Goal: Find contact information: Find contact information

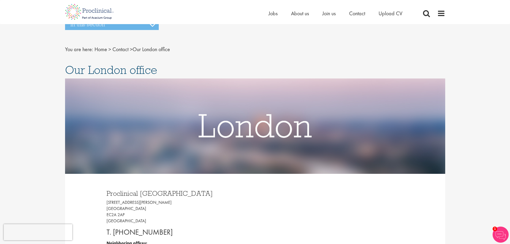
drag, startPoint x: 460, startPoint y: 137, endPoint x: 423, endPoint y: 66, distance: 79.9
click at [302, 10] on span "About us" at bounding box center [300, 13] width 18 height 7
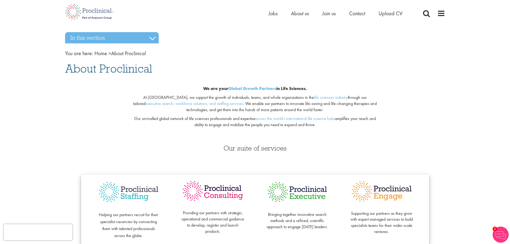
drag, startPoint x: 495, startPoint y: 167, endPoint x: 495, endPoint y: 8, distance: 158.6
click at [358, 12] on span "Contact" at bounding box center [357, 13] width 16 height 7
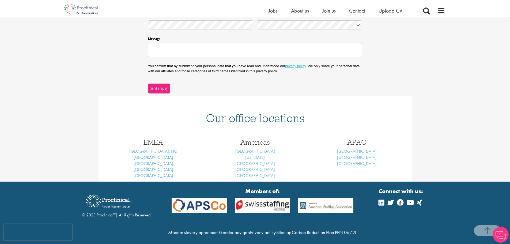
scroll to position [159, 0]
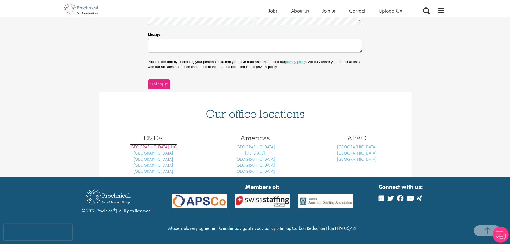
click at [157, 144] on link "[GEOGRAPHIC_DATA], HQ" at bounding box center [153, 147] width 48 height 6
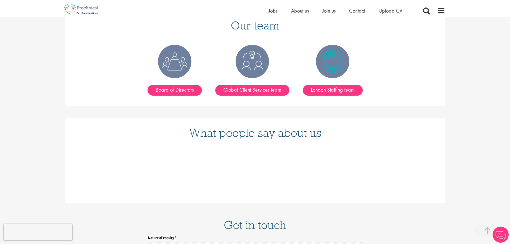
scroll to position [669, 0]
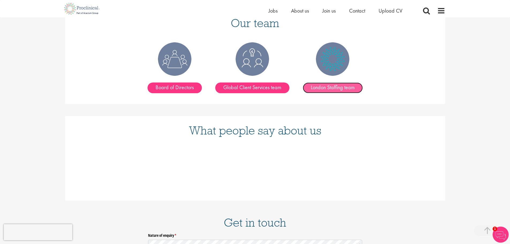
click at [316, 82] on link "London Staffing team" at bounding box center [332, 87] width 60 height 11
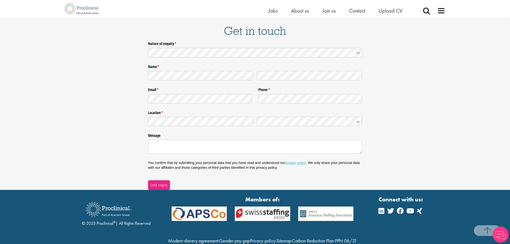
scroll to position [860, 0]
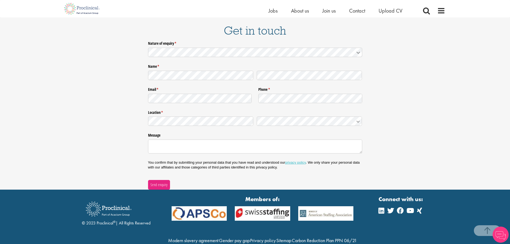
click at [66, 48] on div "Nature of enquiry * (required) Name * (required) Email * (required) Phone * (re…" at bounding box center [255, 114] width 380 height 150
